Goal: Find specific page/section: Find specific page/section

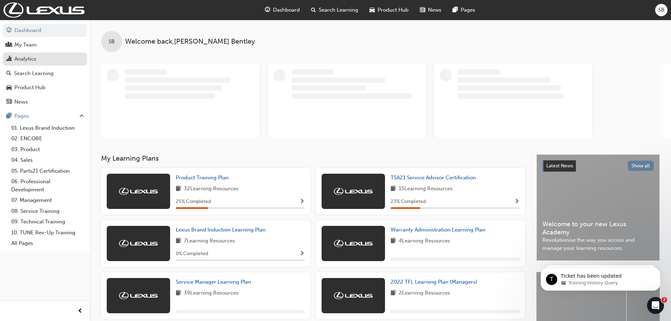
click at [37, 56] on div "Analytics" at bounding box center [44, 59] width 77 height 9
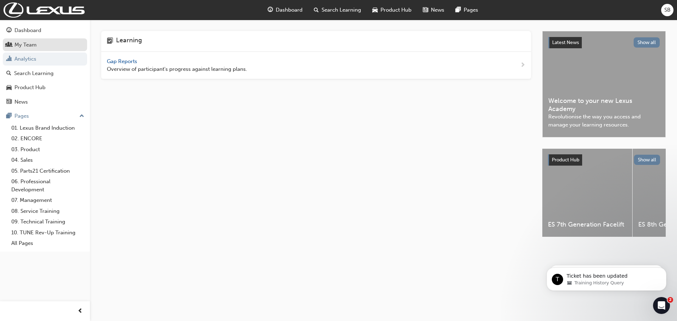
click at [49, 43] on div "My Team" at bounding box center [44, 45] width 77 height 9
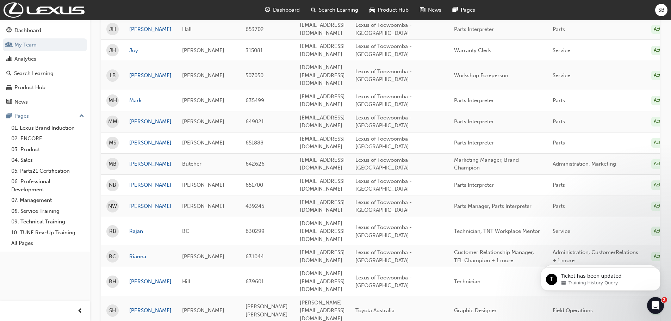
scroll to position [361, 0]
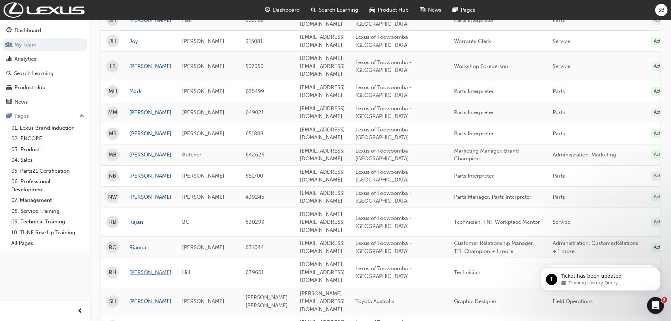
click at [136, 269] on link "[PERSON_NAME]" at bounding box center [150, 273] width 42 height 8
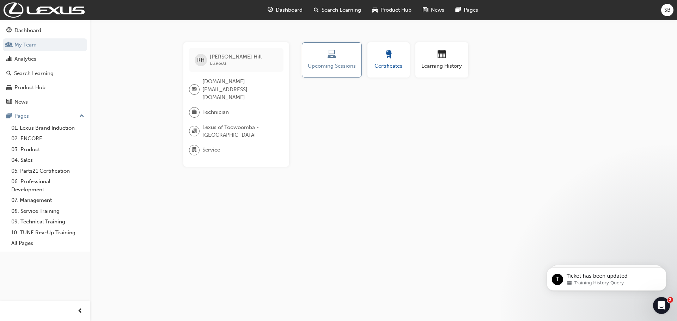
click at [389, 66] on span "Certificates" at bounding box center [389, 66] width 32 height 8
